Goal: Task Accomplishment & Management: Use online tool/utility

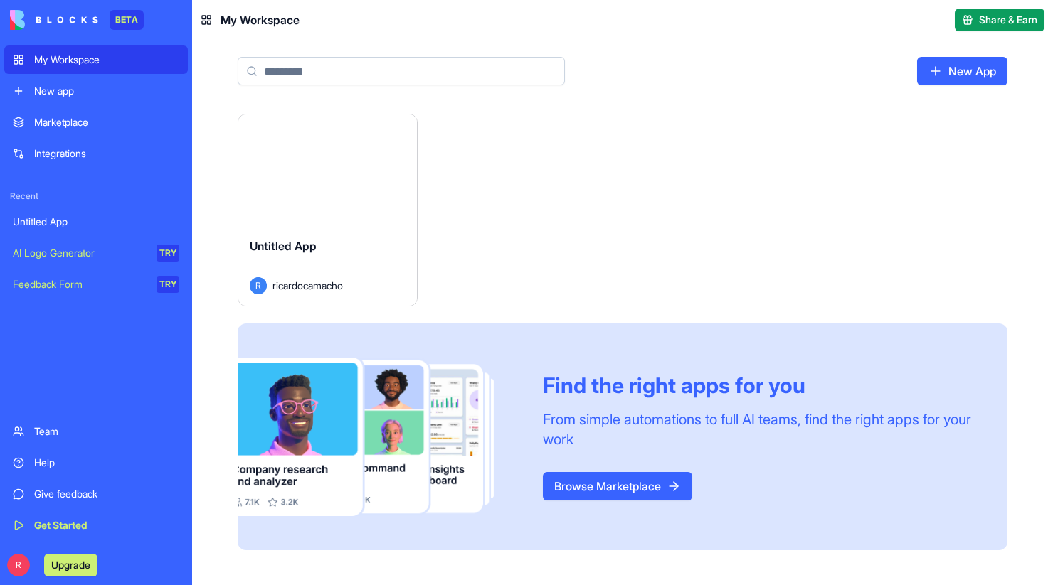
click at [65, 91] on div "New app" at bounding box center [106, 91] width 145 height 14
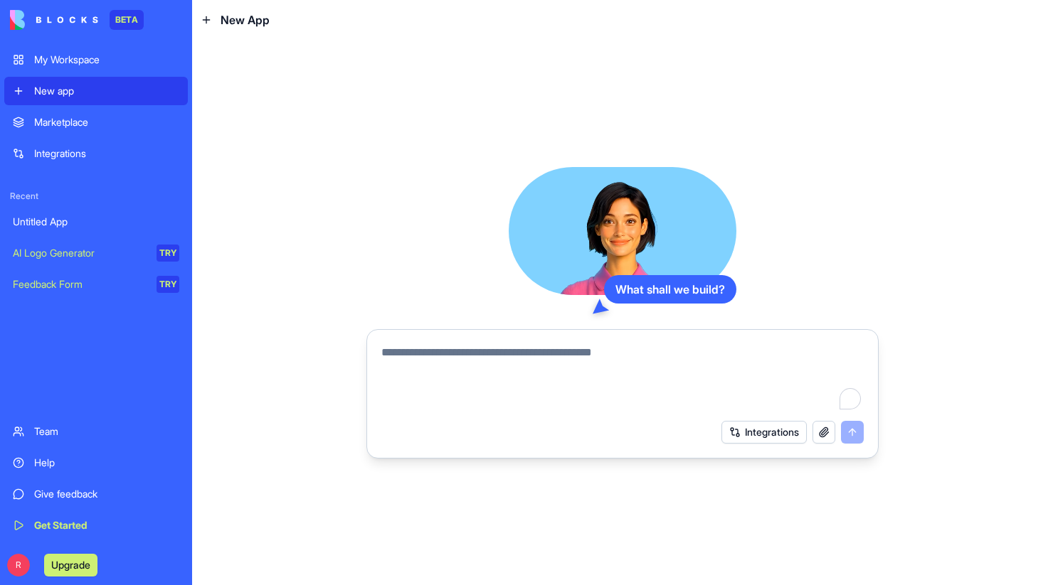
click at [467, 364] on textarea "To enrich screen reader interactions, please activate Accessibility in Grammarl…" at bounding box center [622, 378] width 482 height 68
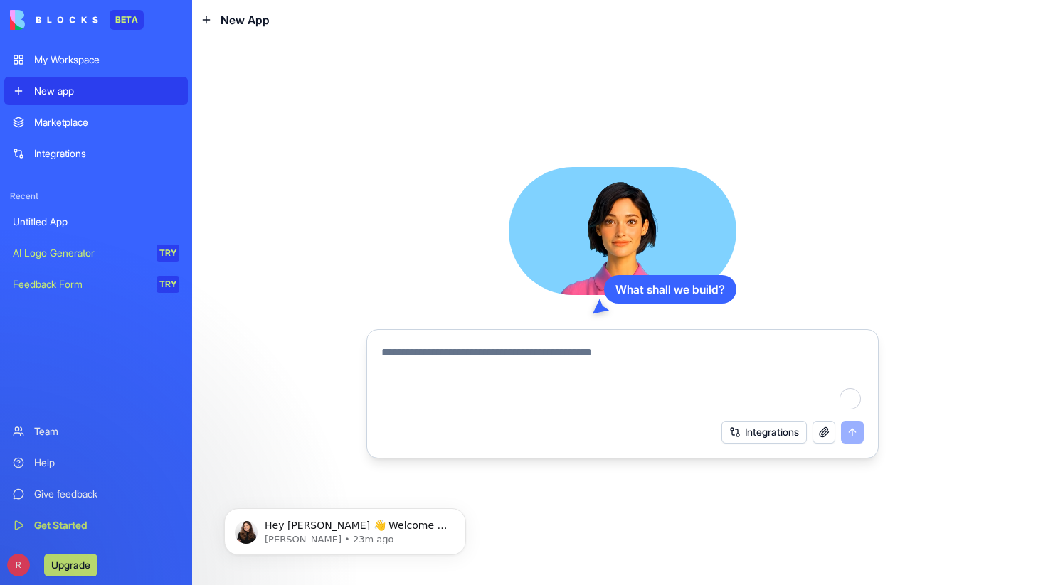
click at [81, 124] on div "Marketplace" at bounding box center [106, 122] width 145 height 14
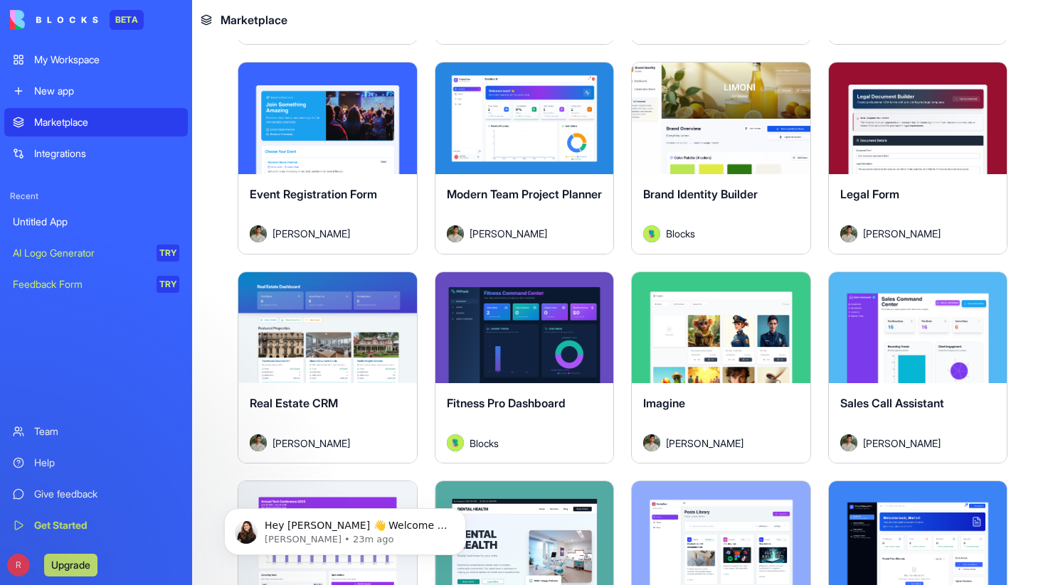
scroll to position [2571, 0]
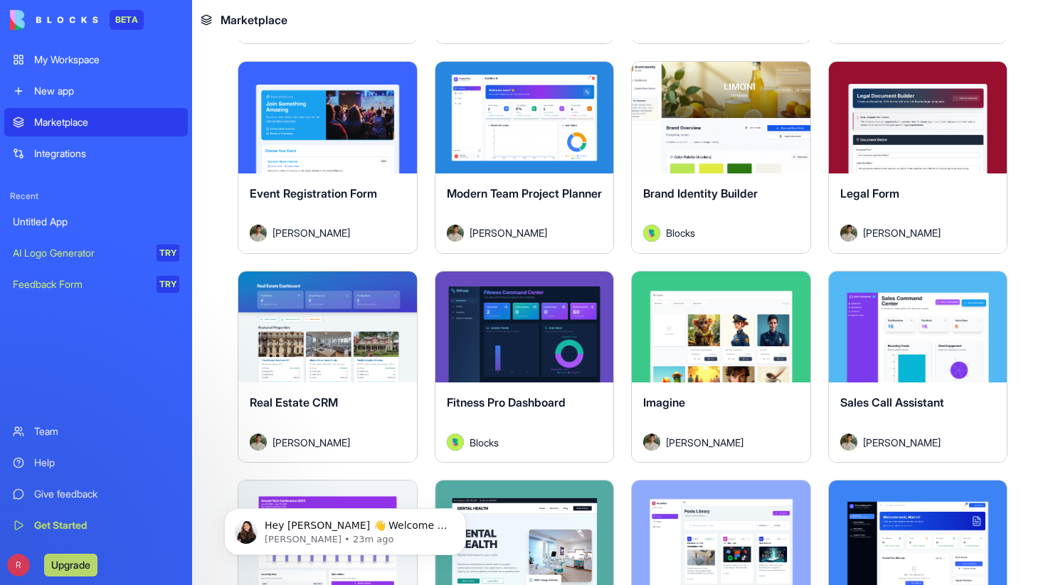
click at [521, 122] on button "Explore" at bounding box center [524, 117] width 107 height 28
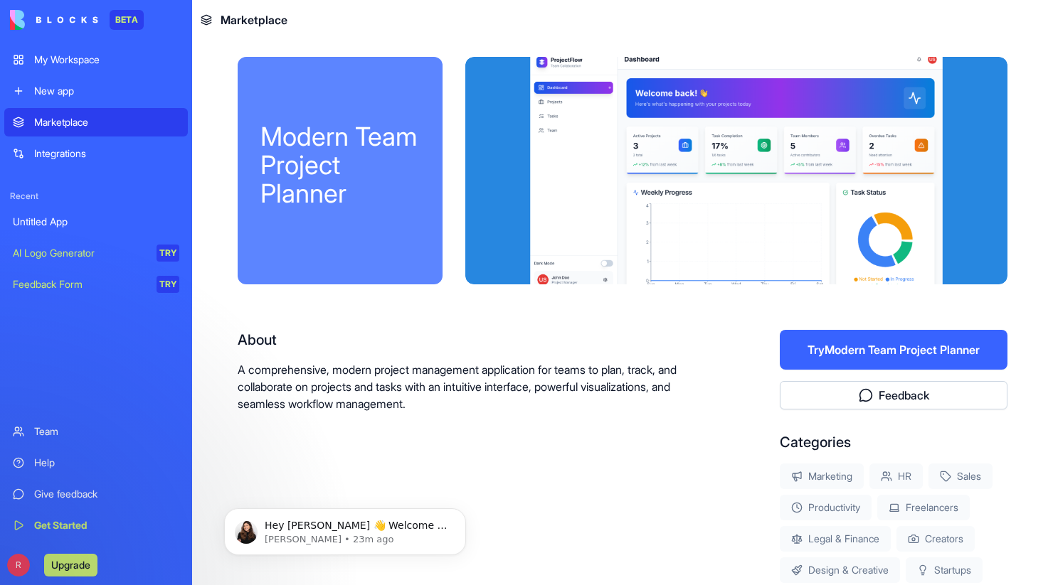
click at [570, 110] on div at bounding box center [736, 171] width 542 height 228
click at [906, 350] on button "Try Modern Team Project Planner" at bounding box center [894, 350] width 228 height 40
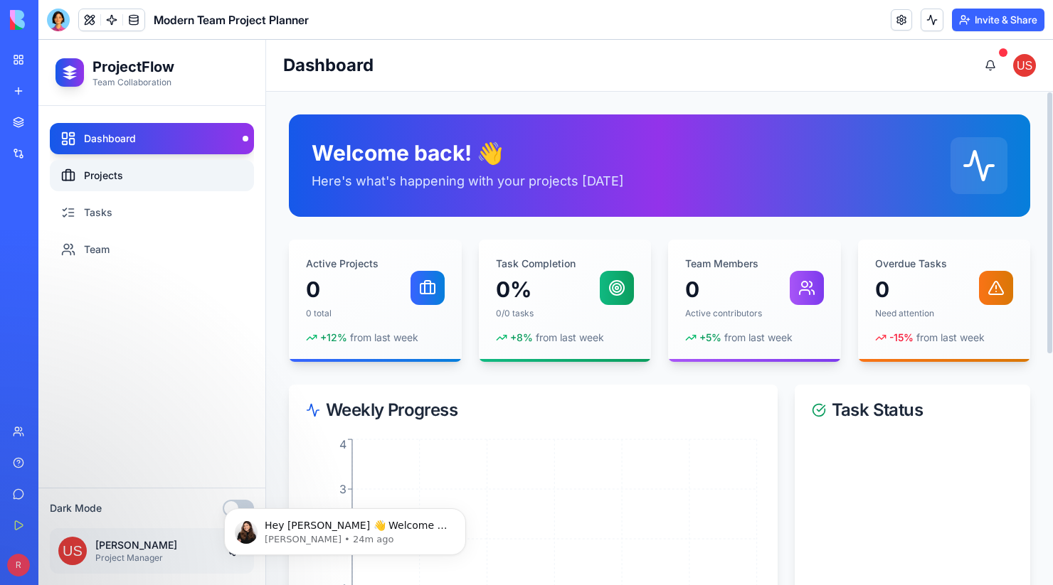
click at [165, 164] on link "Projects" at bounding box center [152, 175] width 204 height 31
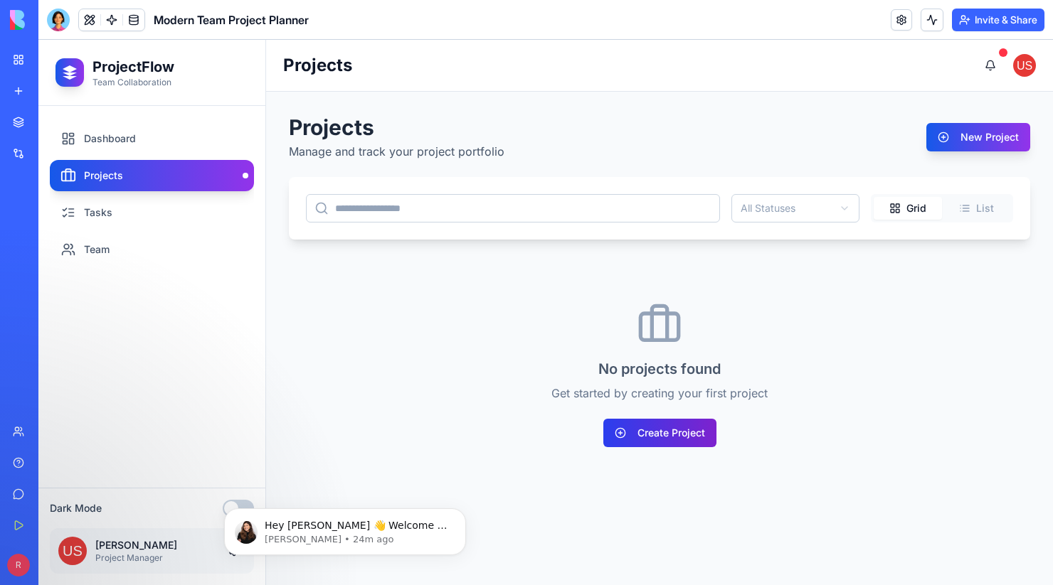
click at [694, 427] on button "Create Project" at bounding box center [659, 433] width 113 height 28
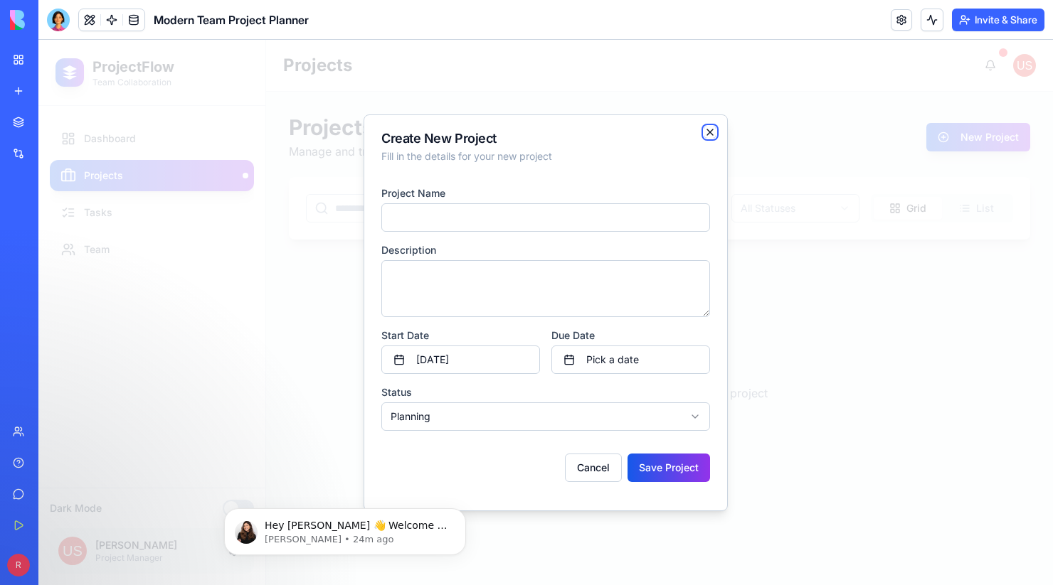
click at [713, 133] on icon "button" at bounding box center [709, 132] width 11 height 11
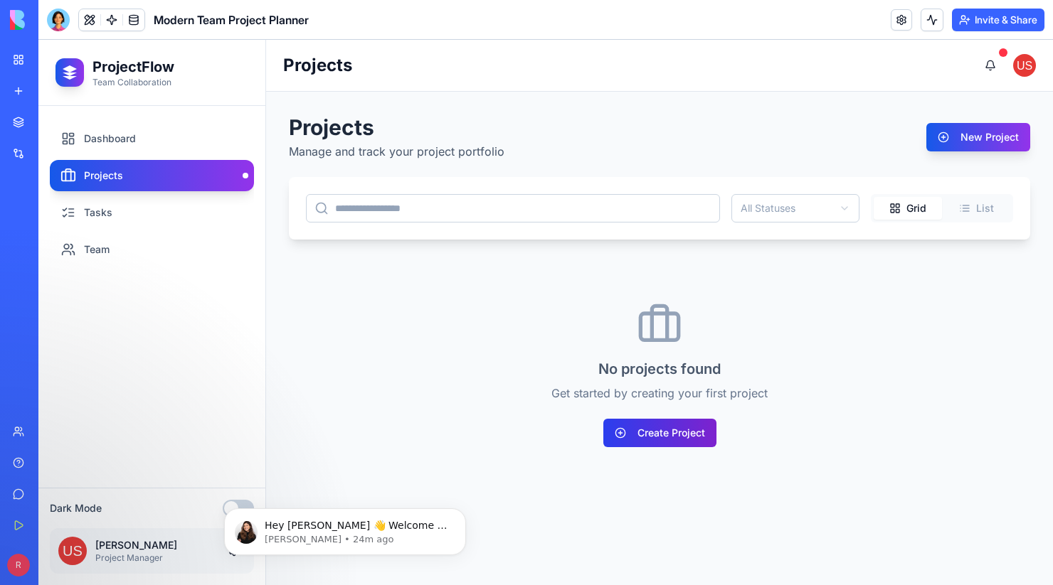
click at [670, 433] on button "Create Project" at bounding box center [659, 433] width 113 height 28
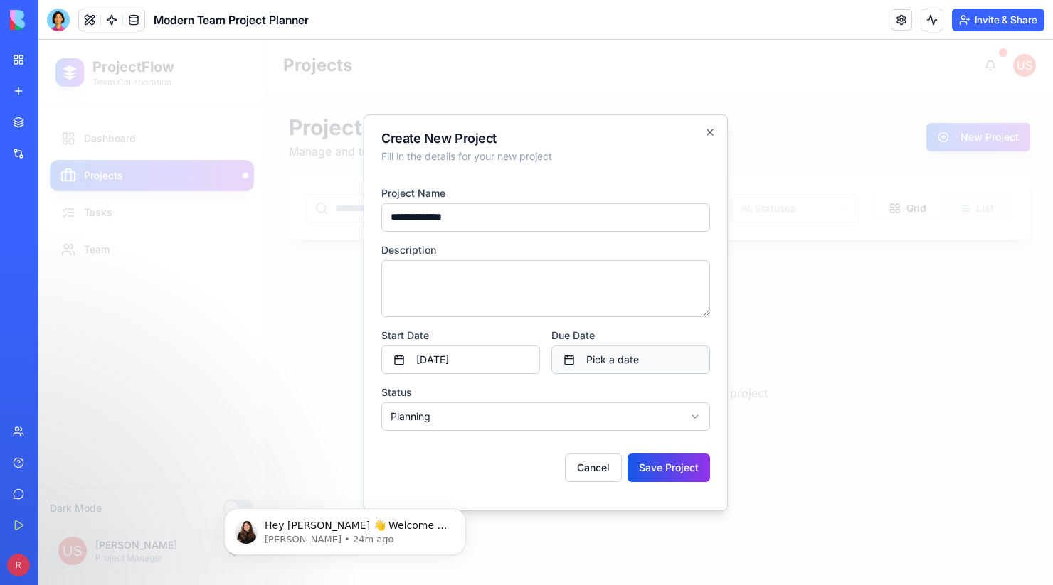
type input "**********"
click at [600, 363] on button "Pick a date" at bounding box center [630, 360] width 159 height 28
click at [578, 195] on button "1" at bounding box center [580, 196] width 26 height 26
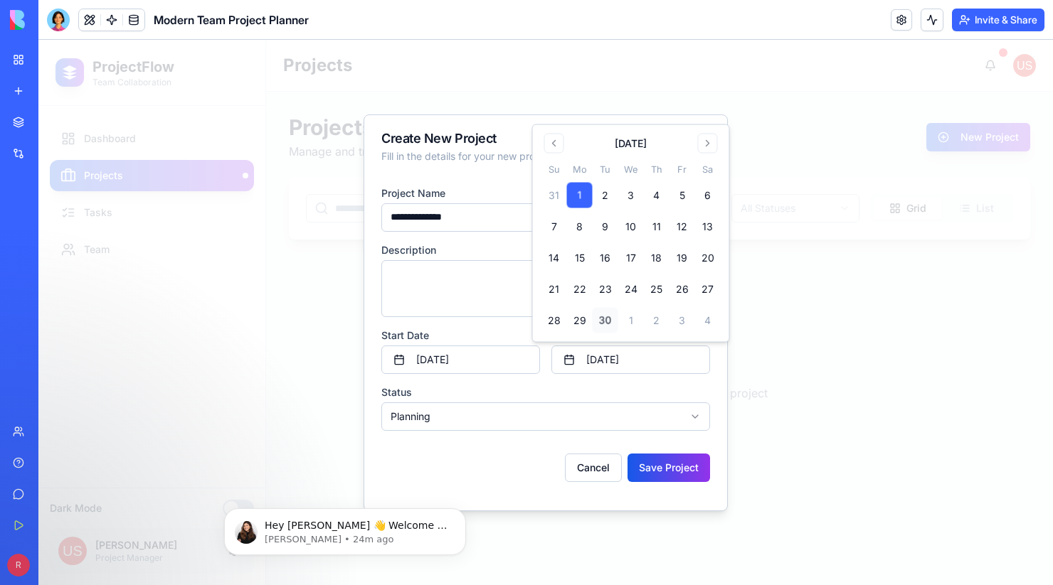
click at [536, 417] on body "**********" at bounding box center [545, 313] width 1014 height 546
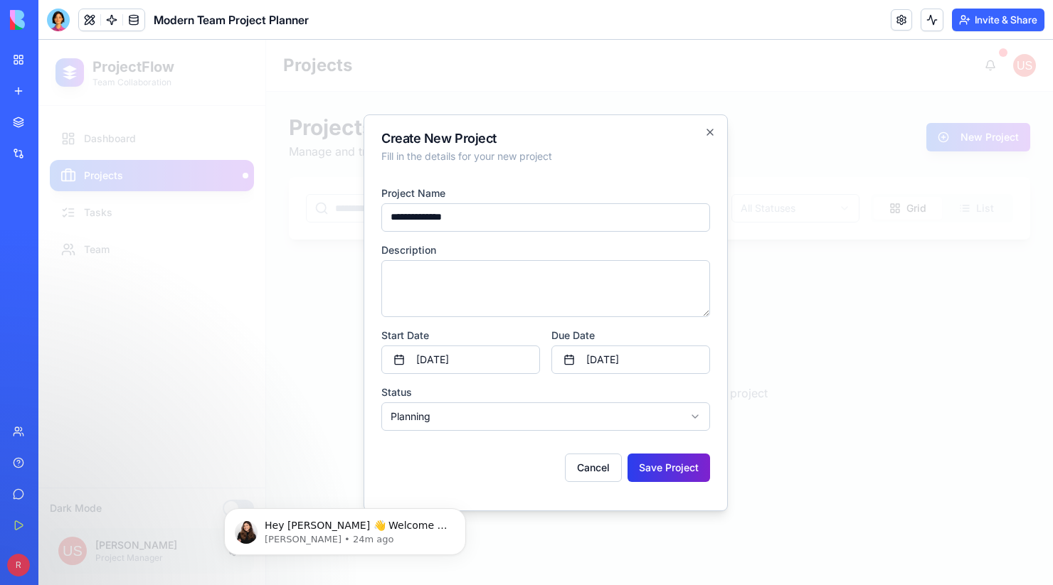
click at [674, 467] on button "Save Project" at bounding box center [668, 468] width 83 height 28
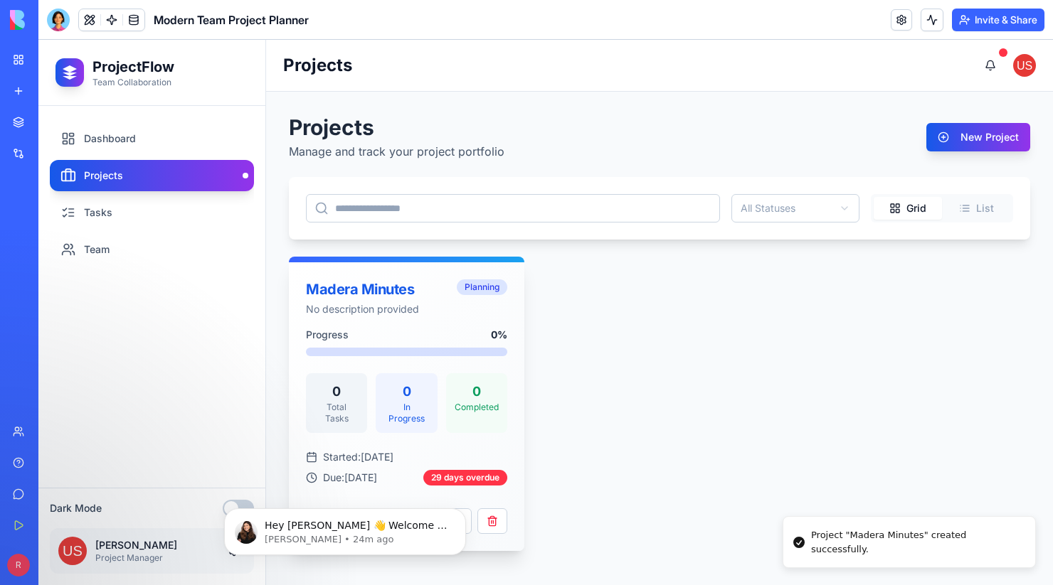
click at [398, 295] on div "Madera Minutes" at bounding box center [377, 290] width 142 height 20
click at [459, 514] on icon "Dismiss notification" at bounding box center [462, 513] width 8 height 8
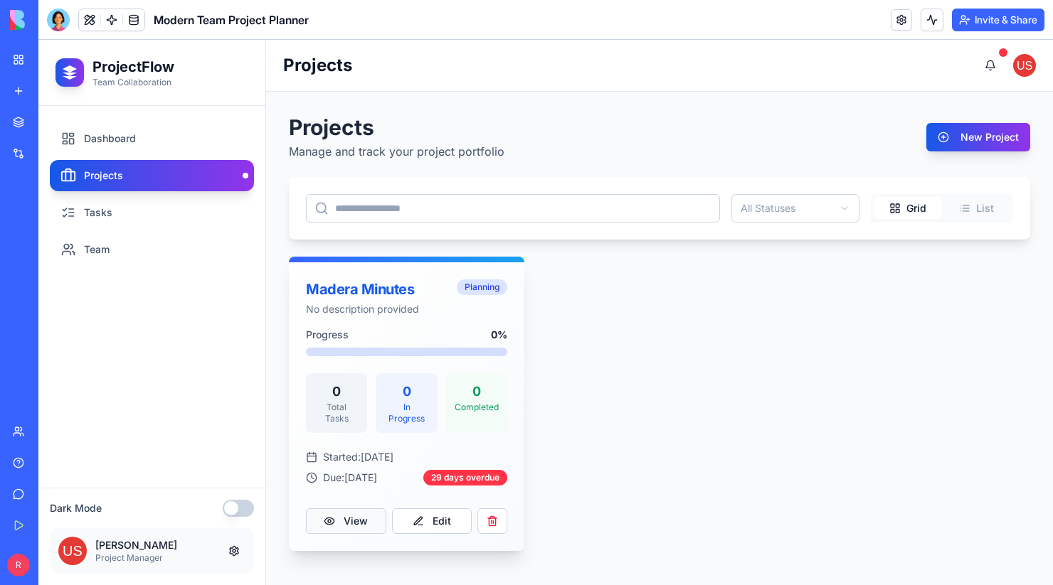
click at [357, 524] on button "View" at bounding box center [346, 522] width 80 height 26
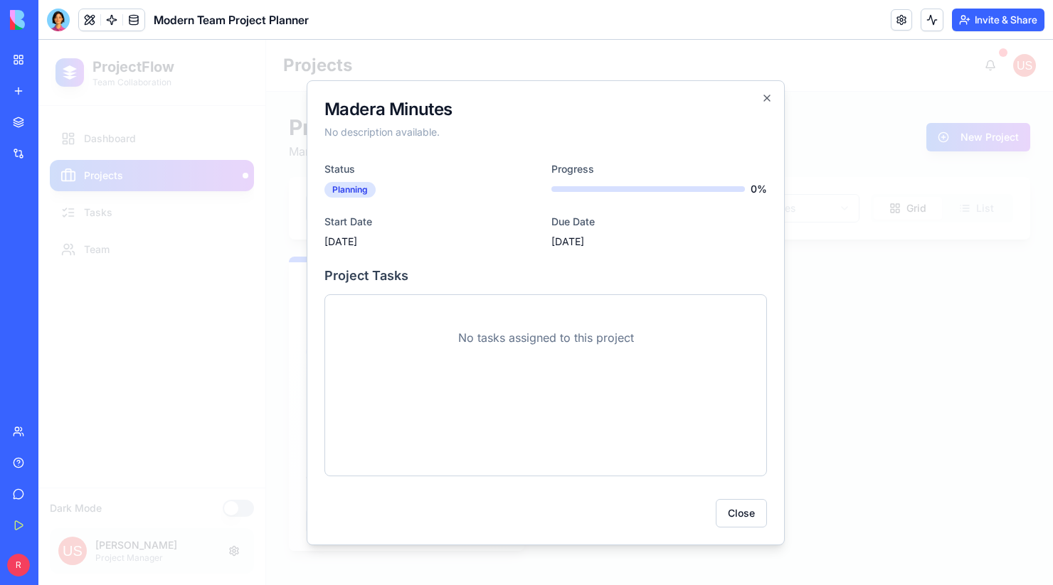
click at [493, 349] on p "No tasks assigned to this project" at bounding box center [545, 338] width 418 height 63
click at [769, 84] on div "Madera Minutes No description available. Status Planning Progress 0 % Start Dat…" at bounding box center [546, 312] width 478 height 465
click at [768, 92] on icon "button" at bounding box center [766, 97] width 11 height 11
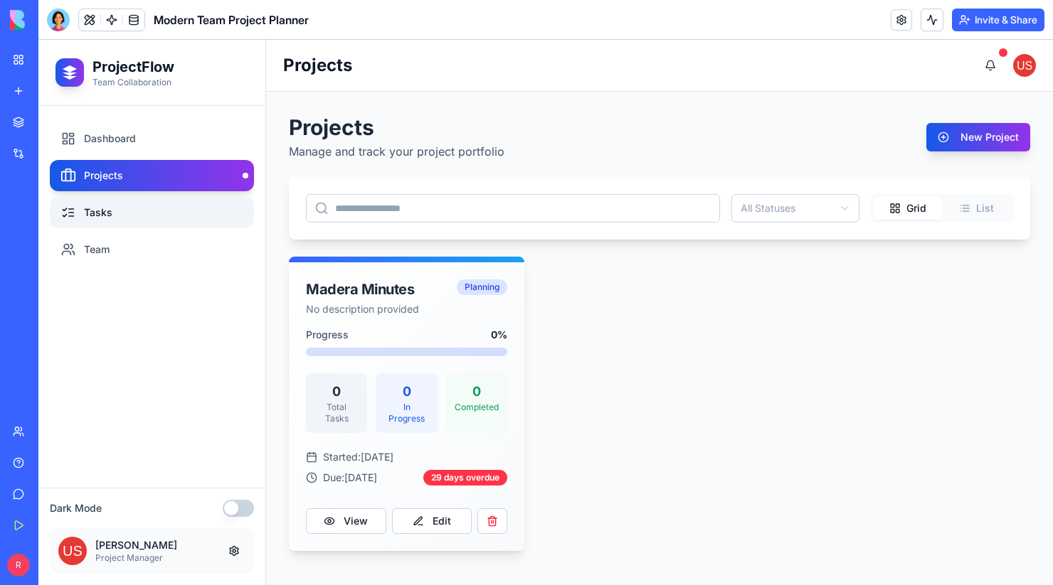
click at [142, 213] on link "Tasks" at bounding box center [152, 212] width 204 height 31
